Goal: Information Seeking & Learning: Learn about a topic

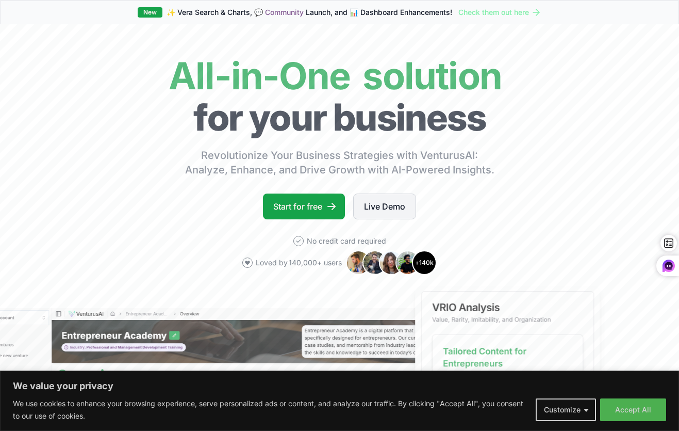
scroll to position [43, 0]
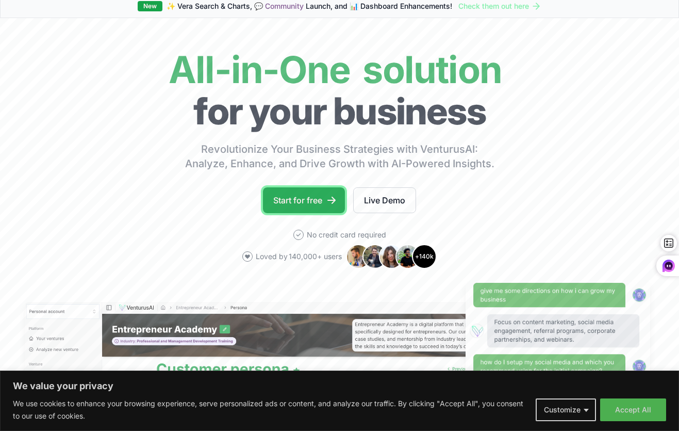
click at [305, 195] on link "Start for free" at bounding box center [304, 200] width 82 height 26
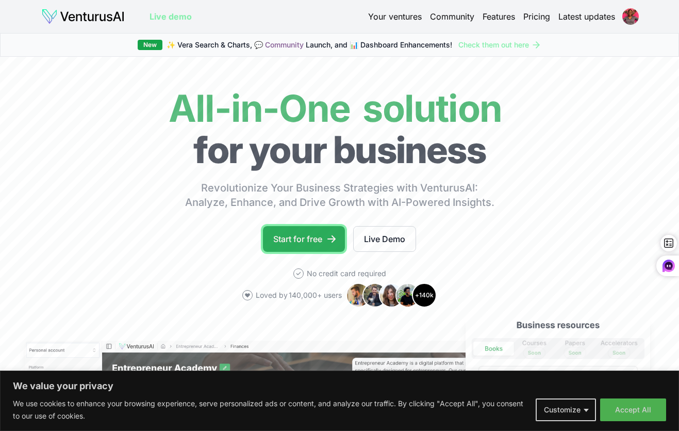
click at [292, 244] on link "Start for free" at bounding box center [304, 239] width 82 height 26
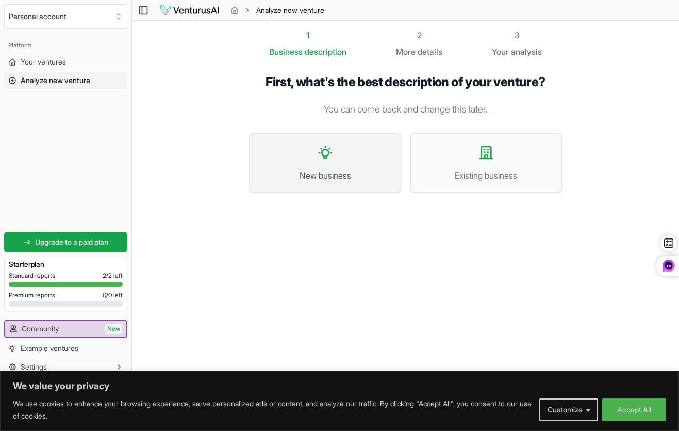
click at [337, 156] on button "New business" at bounding box center [325, 163] width 153 height 60
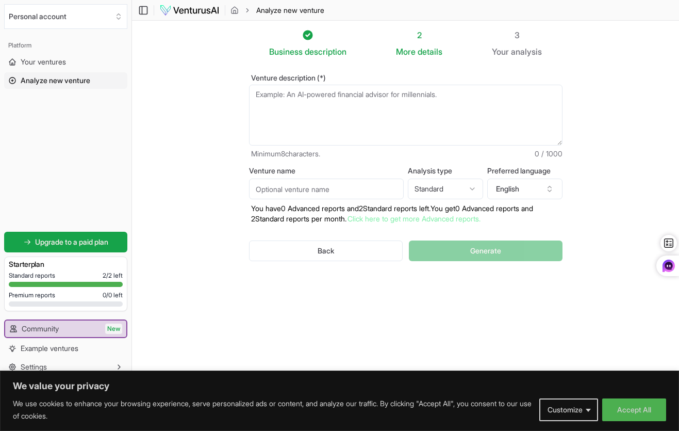
click at [349, 110] on textarea "Venture description (*)" at bounding box center [405, 115] width 313 height 61
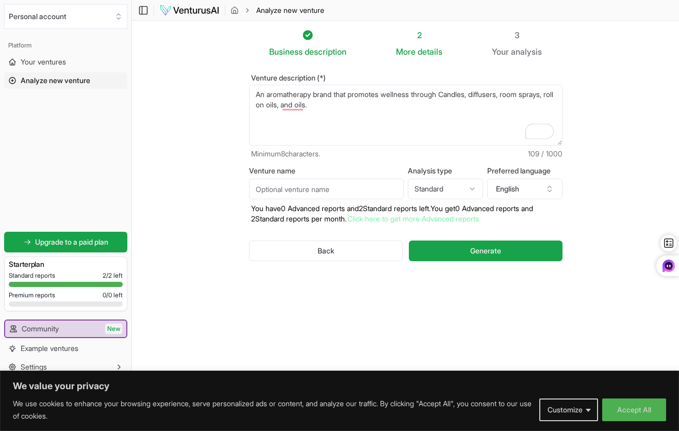
type textarea "An aromatherapy brand that promotes wellness through Candles, diffusers, room s…"
click at [350, 191] on input "Venture name" at bounding box center [326, 188] width 155 height 21
type input "The Notes"
click at [450, 196] on html "We value your privacy We use cookies to enhance your browsing experience, serve…" at bounding box center [339, 215] width 679 height 431
click at [431, 190] on html "We value your privacy We use cookies to enhance your browsing experience, serve…" at bounding box center [339, 215] width 679 height 431
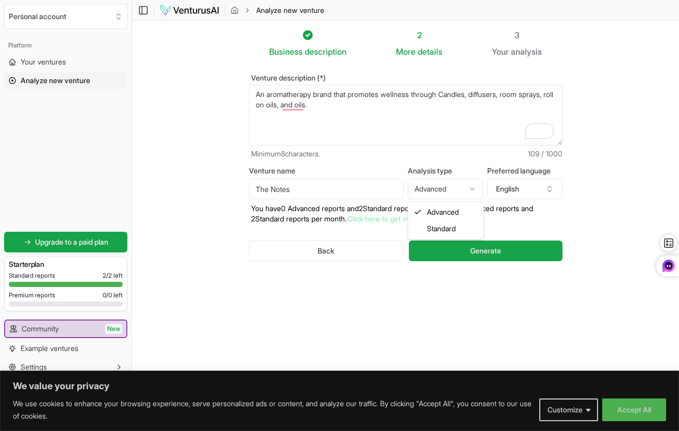
select select "standard"
click at [459, 247] on button "Generate" at bounding box center [485, 250] width 153 height 21
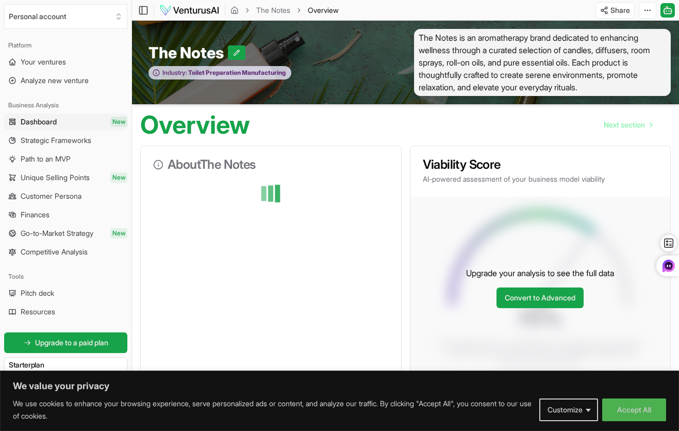
click at [259, 74] on span "Toilet Preparation Manufacturing" at bounding box center [236, 73] width 98 height 8
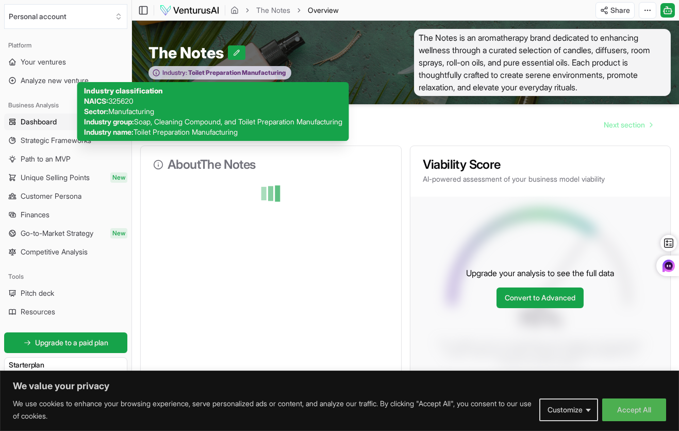
click at [259, 73] on span "Toilet Preparation Manufacturing" at bounding box center [236, 73] width 98 height 8
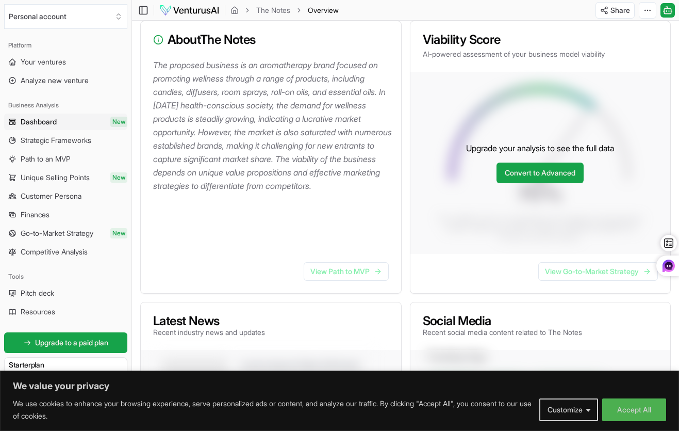
scroll to position [129, 0]
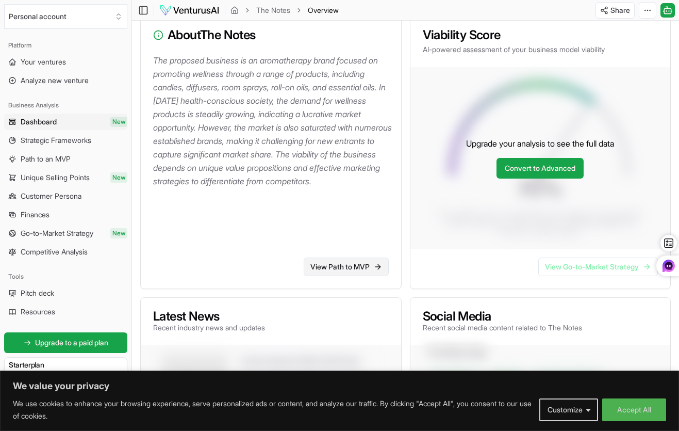
click at [329, 264] on link "View Path to MVP" at bounding box center [346, 266] width 85 height 19
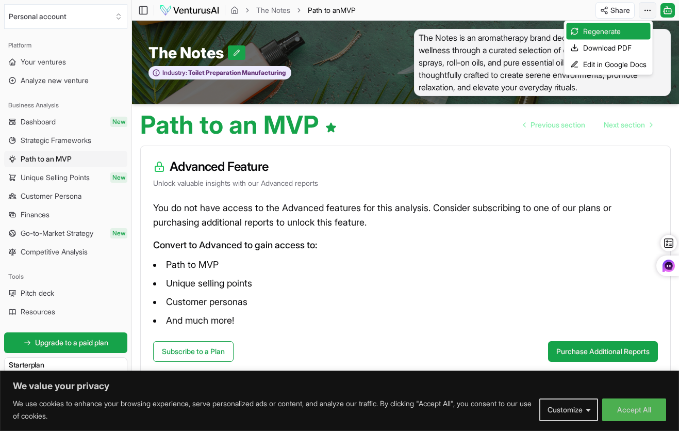
click at [645, 13] on html "We value your privacy We use cookies to enhance your browsing experience, serve…" at bounding box center [339, 215] width 679 height 431
click at [515, 159] on html "We value your privacy We use cookies to enhance your browsing experience, serve…" at bounding box center [339, 215] width 679 height 431
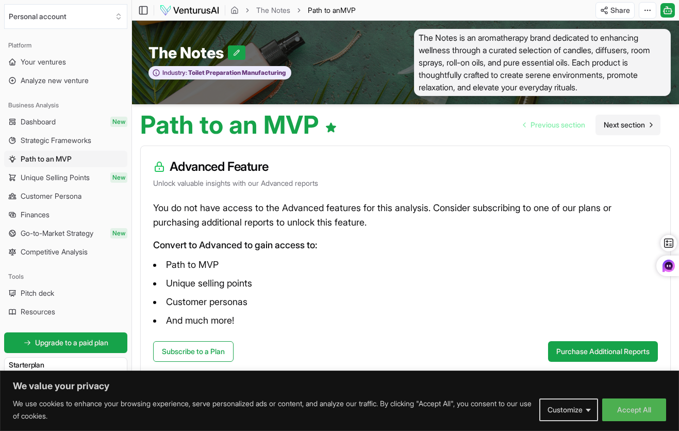
click at [615, 128] on span "Next section" at bounding box center [624, 125] width 41 height 10
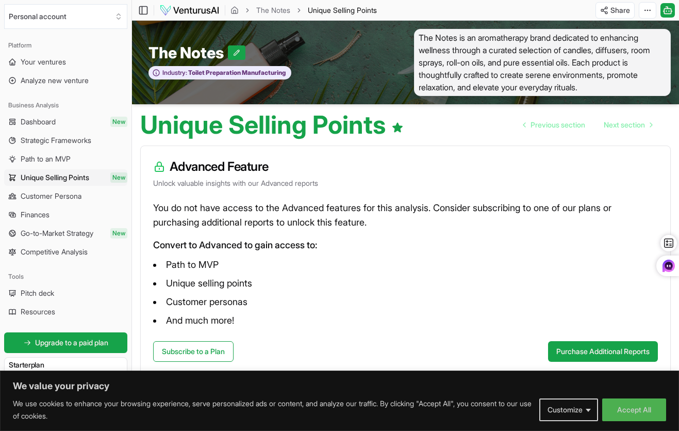
scroll to position [4, 0]
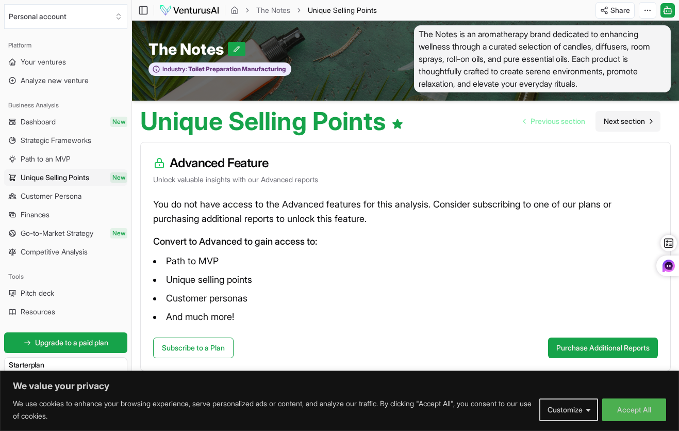
click at [626, 121] on span "Next section" at bounding box center [624, 121] width 41 height 10
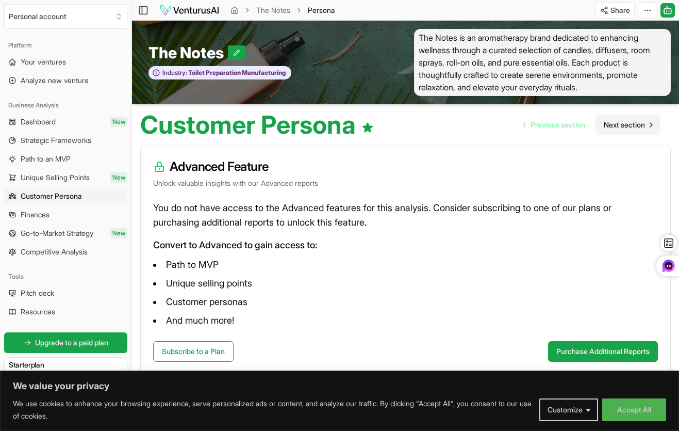
click at [626, 123] on span "Next section" at bounding box center [624, 125] width 41 height 10
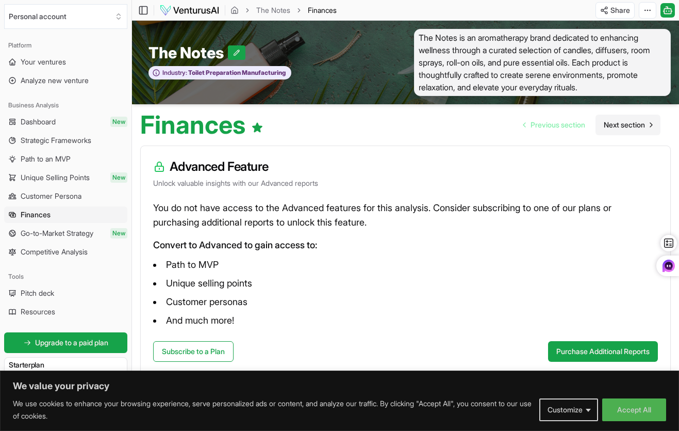
click at [626, 123] on span "Next section" at bounding box center [624, 125] width 41 height 10
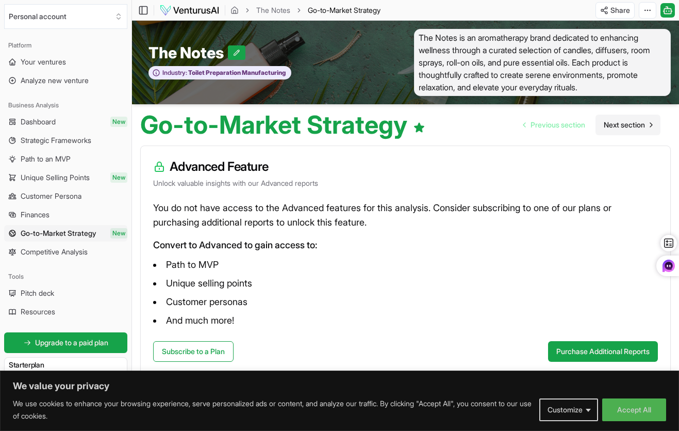
click at [626, 124] on span "Next section" at bounding box center [624, 125] width 41 height 10
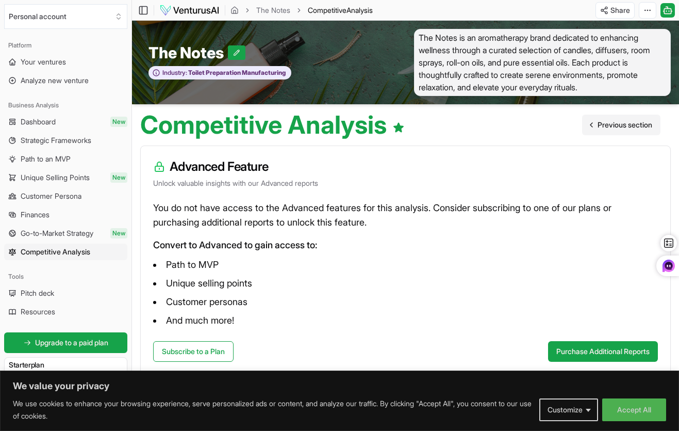
click at [626, 124] on span "Previous section" at bounding box center [625, 125] width 55 height 10
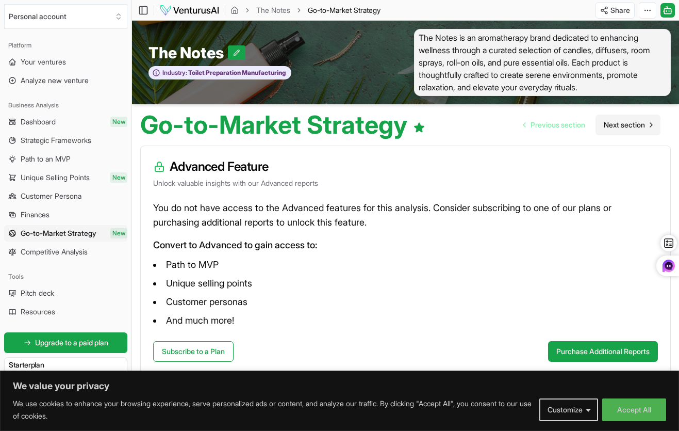
click at [626, 124] on span "Next section" at bounding box center [624, 125] width 41 height 10
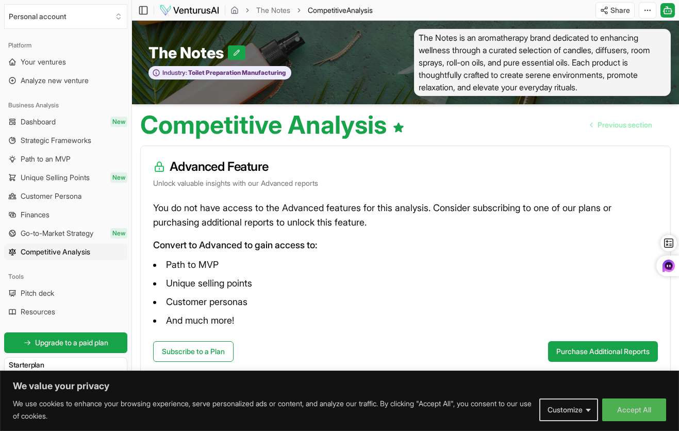
click at [80, 122] on link "Dashboard New" at bounding box center [65, 121] width 123 height 16
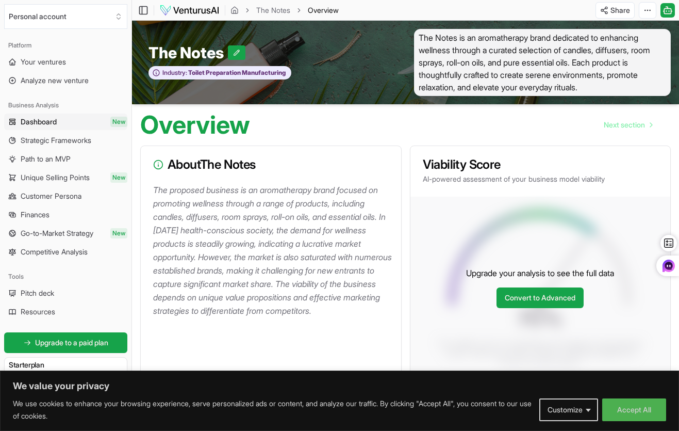
click at [79, 121] on link "Dashboard New" at bounding box center [65, 121] width 123 height 16
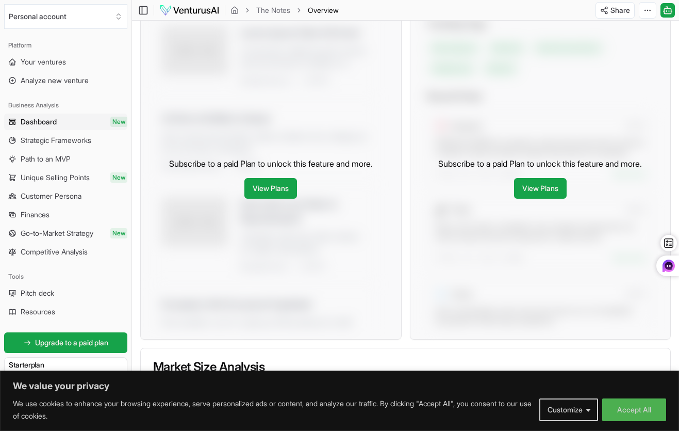
scroll to position [434, 0]
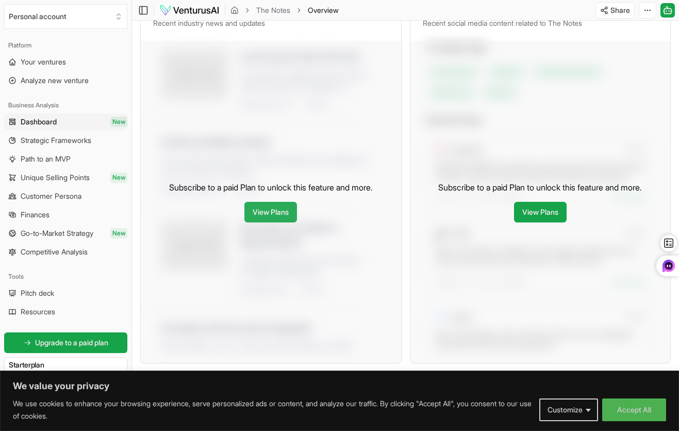
click at [273, 209] on link "View Plans" at bounding box center [270, 212] width 53 height 21
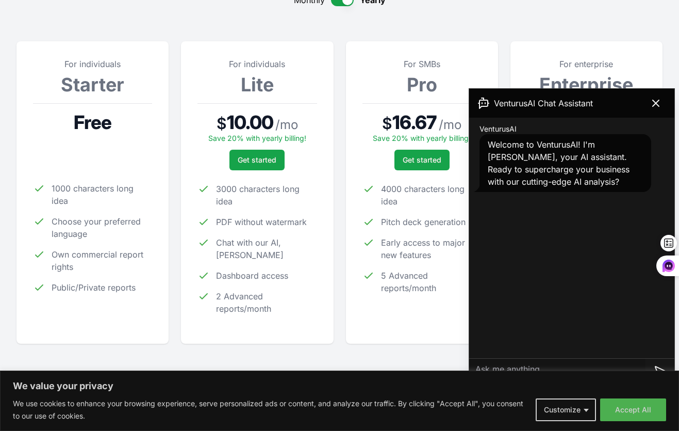
scroll to position [123, 0]
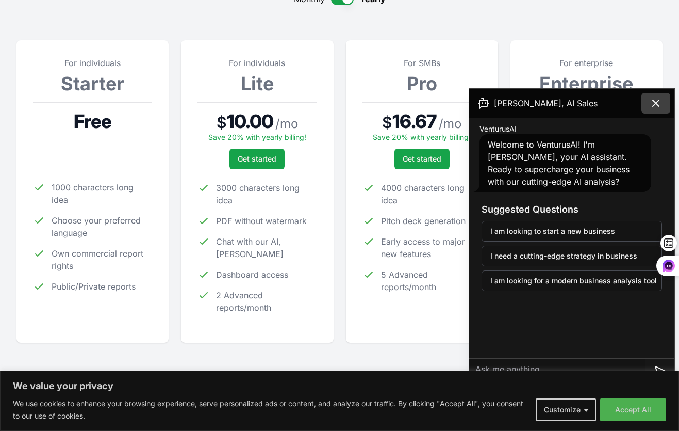
click at [658, 102] on icon at bounding box center [656, 103] width 12 height 12
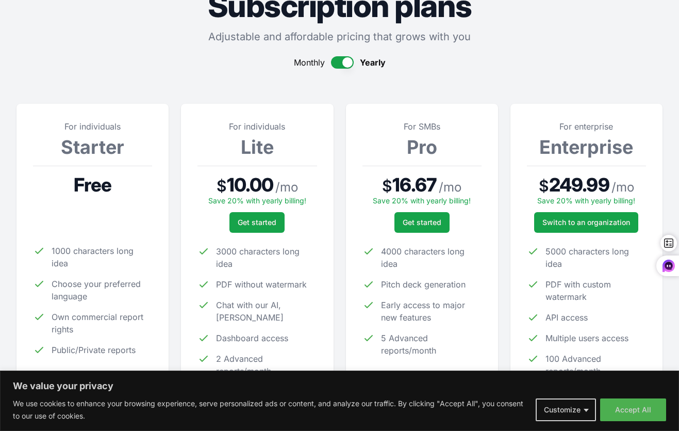
scroll to position [0, 0]
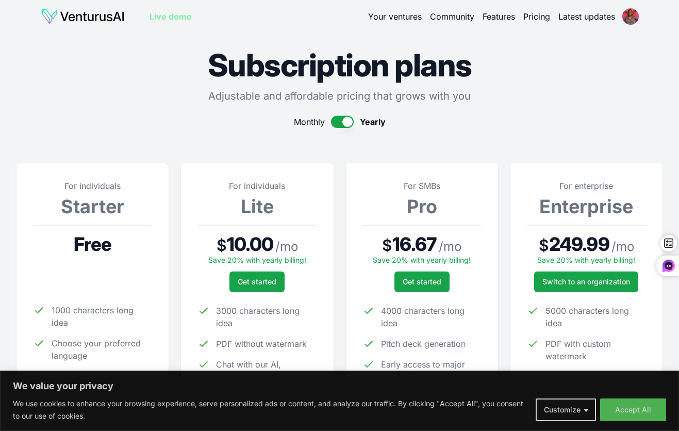
click at [337, 122] on button "button" at bounding box center [342, 121] width 23 height 12
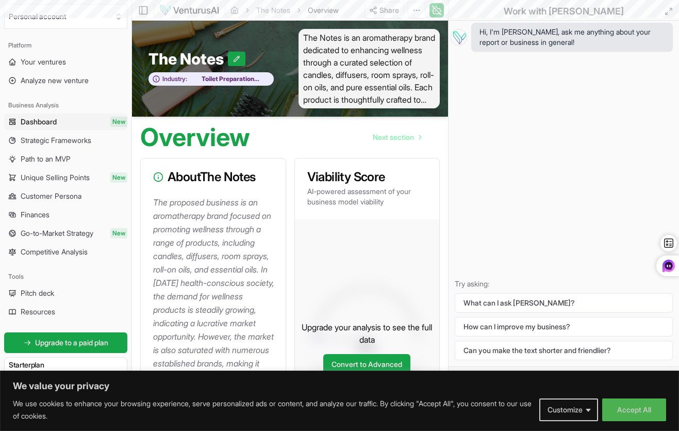
scroll to position [434, 0]
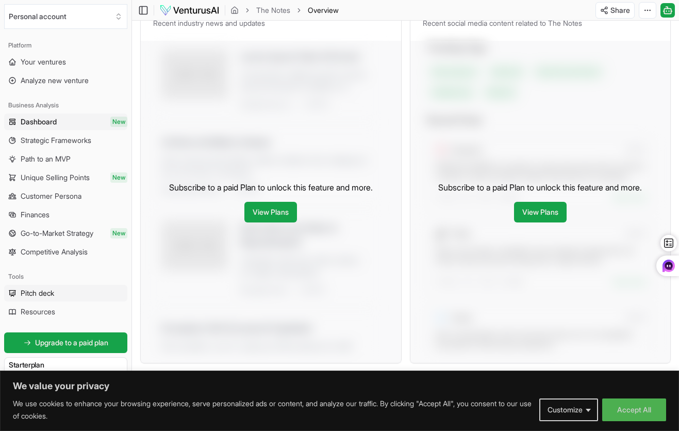
click at [47, 293] on span "Pitch deck" at bounding box center [38, 293] width 34 height 10
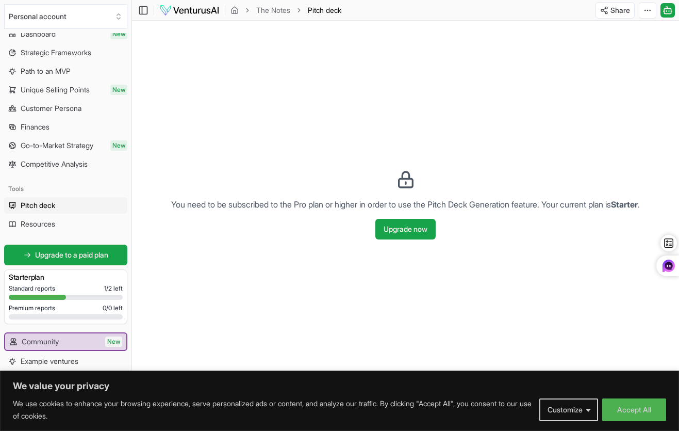
scroll to position [101, 0]
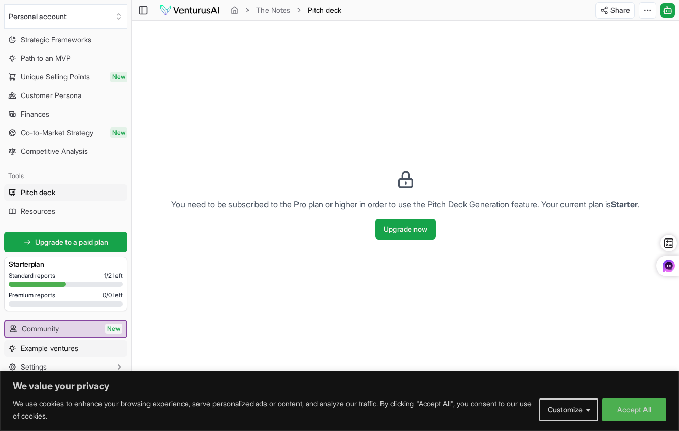
click at [84, 345] on link "Example ventures" at bounding box center [65, 348] width 123 height 16
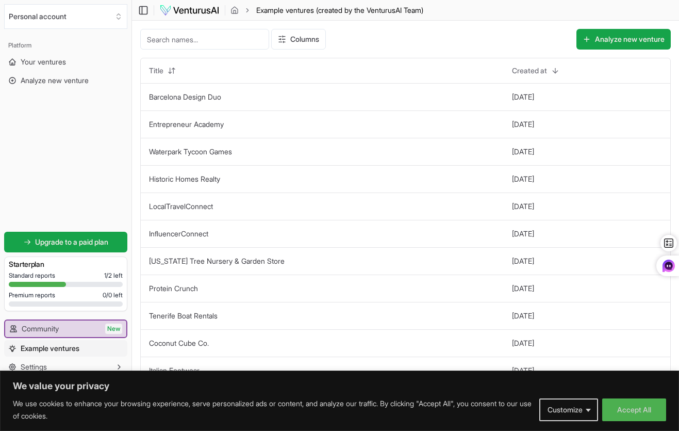
click at [221, 44] on input at bounding box center [204, 39] width 129 height 21
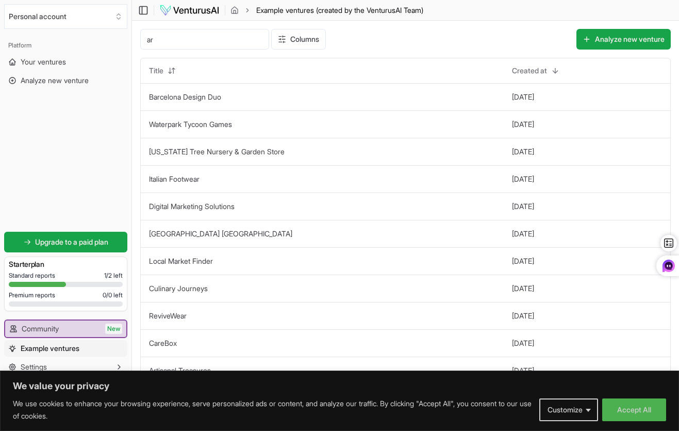
type input "a"
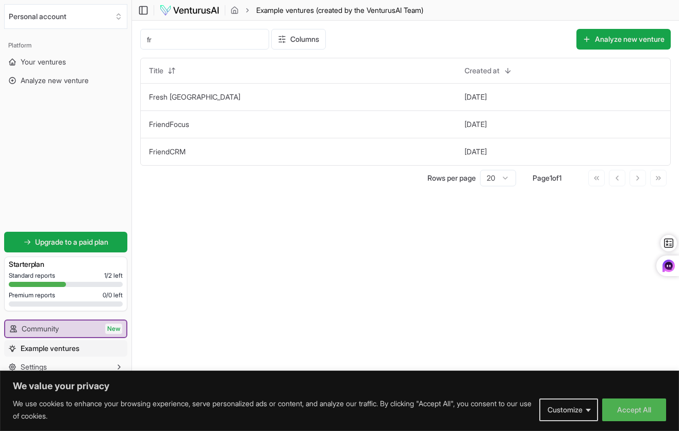
type input "f"
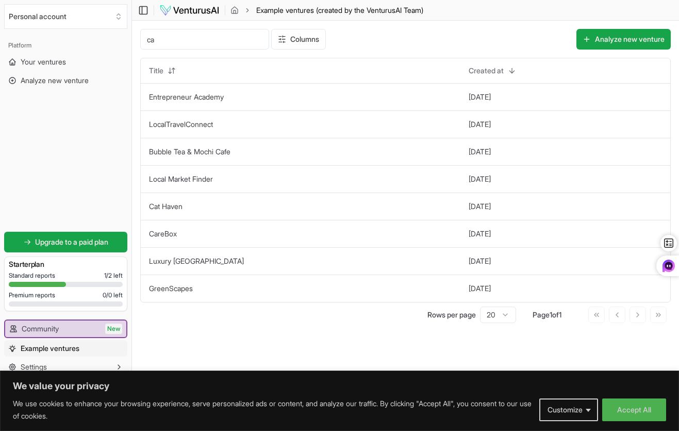
type input "c"
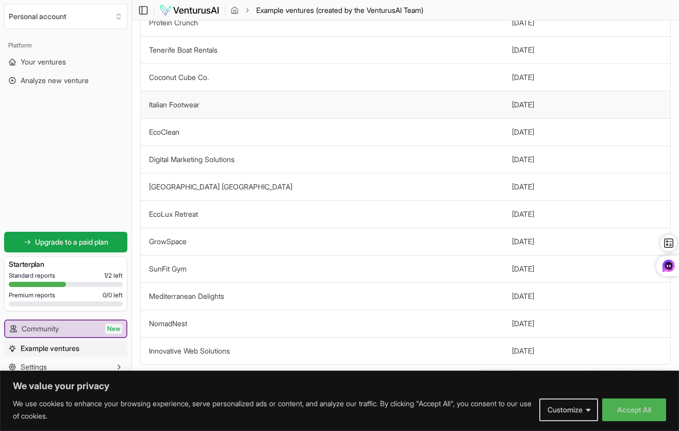
scroll to position [279, 0]
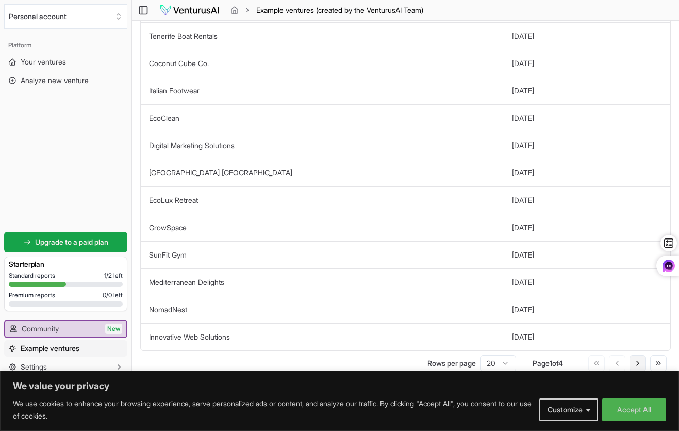
click at [636, 363] on icon at bounding box center [638, 363] width 8 height 8
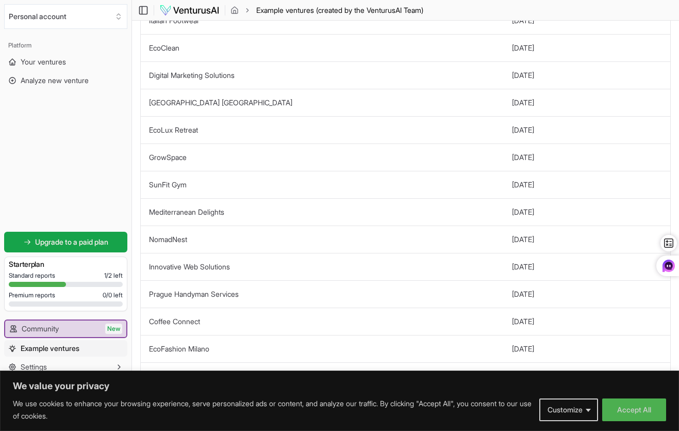
scroll to position [371, 0]
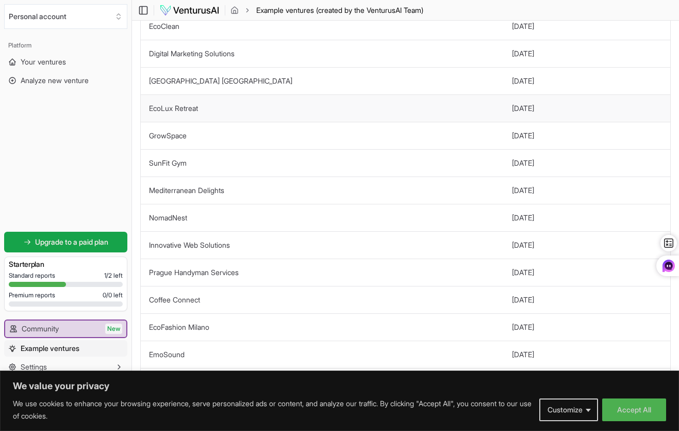
click at [211, 110] on td "EcoLux Retreat" at bounding box center [322, 107] width 363 height 27
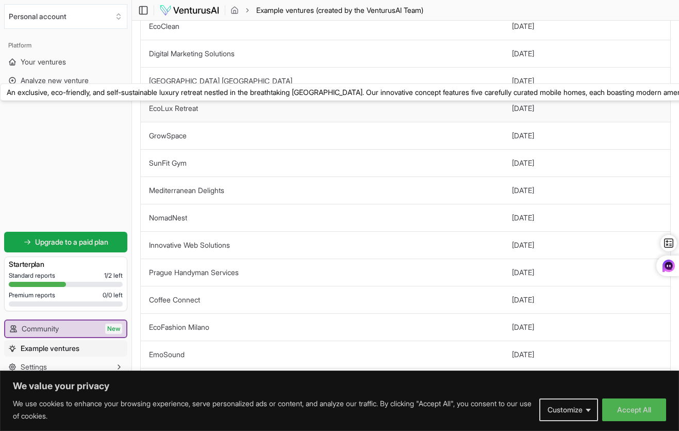
click at [195, 107] on link "EcoLux Retreat" at bounding box center [173, 108] width 49 height 9
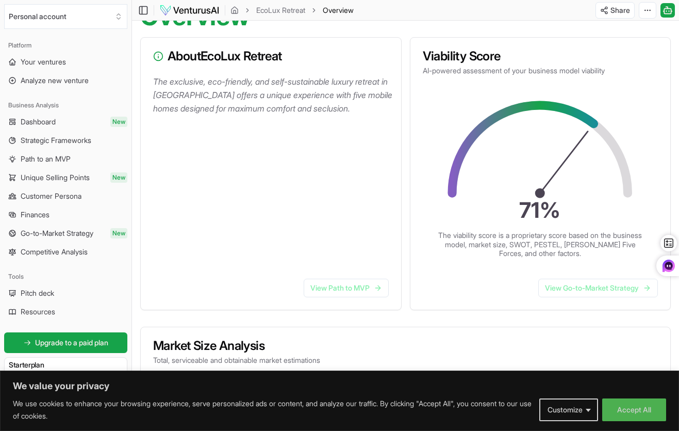
scroll to position [122, 0]
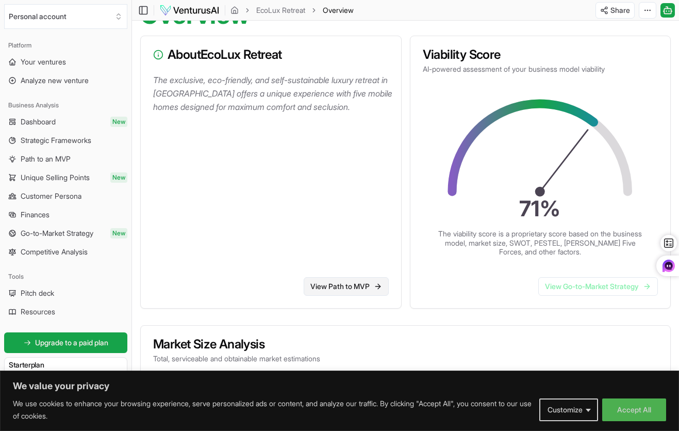
click at [351, 292] on link "View Path to MVP" at bounding box center [346, 286] width 85 height 19
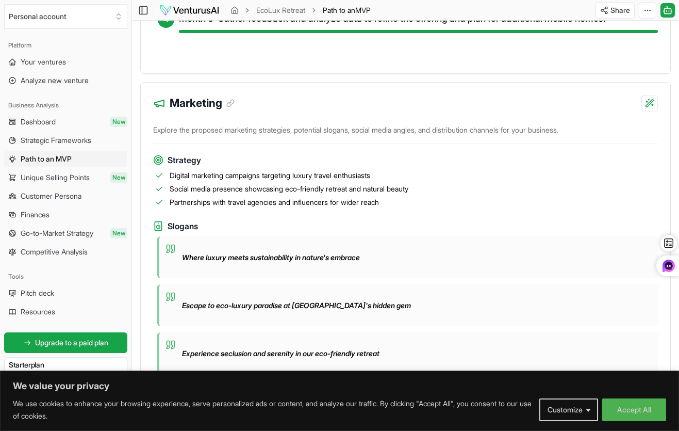
scroll to position [588, 0]
click at [340, 262] on p "Where luxury meets sustainability in nature's embrace" at bounding box center [271, 257] width 178 height 10
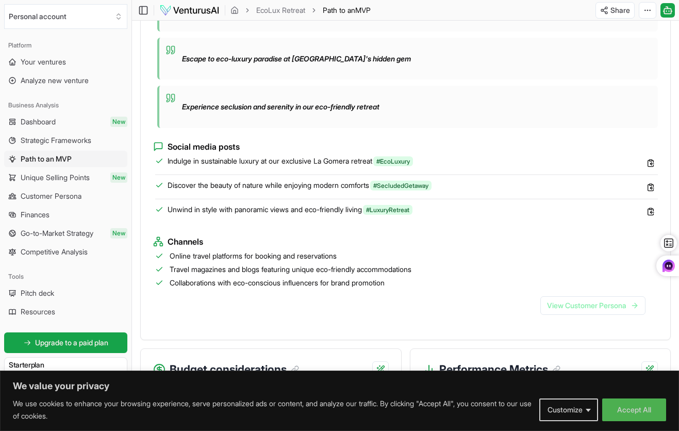
scroll to position [834, 0]
click at [326, 166] on span "Indulge in sustainable luxury at our exclusive La Gomera retreat #EcoLuxury" at bounding box center [291, 160] width 246 height 10
click at [650, 167] on icon at bounding box center [651, 162] width 8 height 8
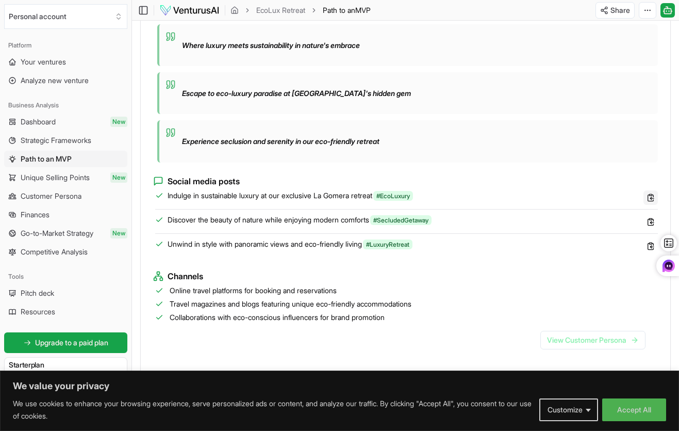
scroll to position [869, 0]
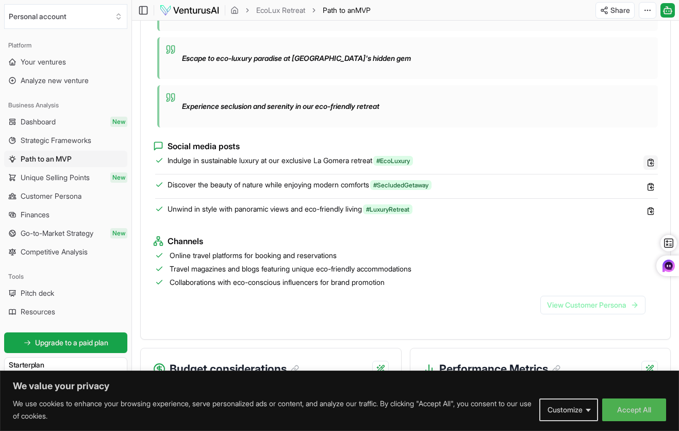
click at [649, 167] on icon at bounding box center [651, 162] width 8 height 8
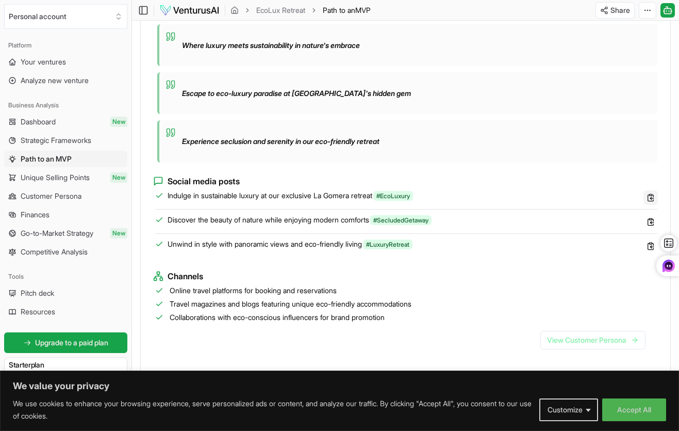
scroll to position [904, 0]
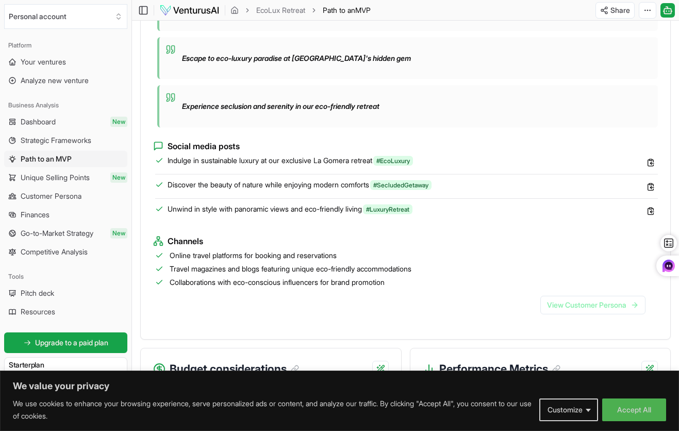
click at [252, 166] on span "Indulge in sustainable luxury at our exclusive La Gomera retreat #EcoLuxury" at bounding box center [291, 160] width 246 height 10
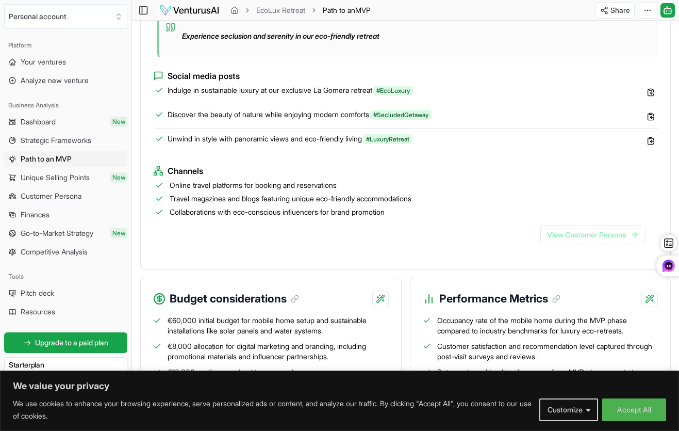
scroll to position [834, 0]
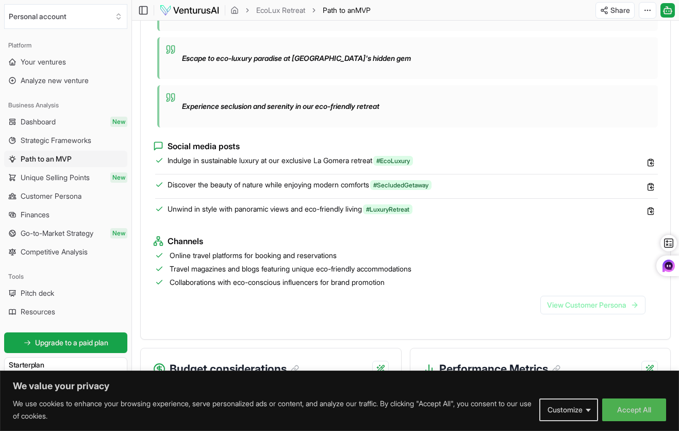
click at [155, 151] on icon at bounding box center [158, 146] width 10 height 10
click at [650, 167] on icon at bounding box center [651, 162] width 8 height 8
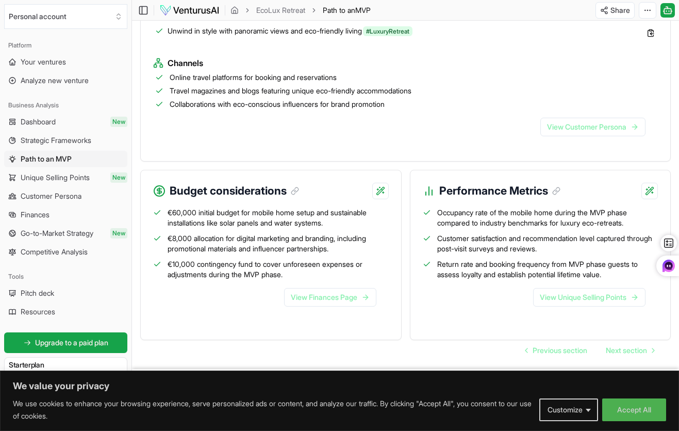
scroll to position [1012, 0]
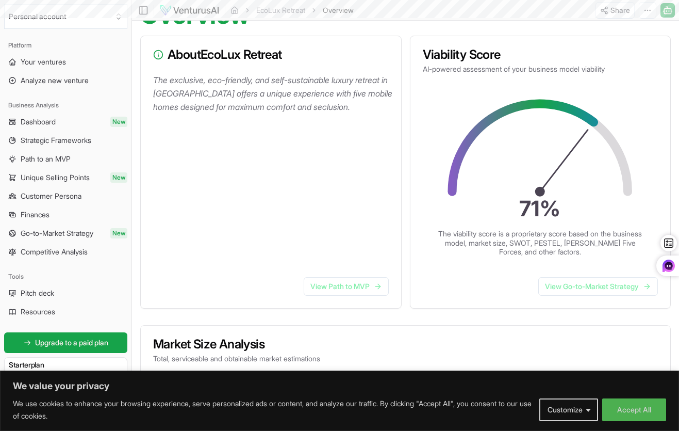
scroll to position [279, 0]
